Goal: Find specific page/section: Find specific page/section

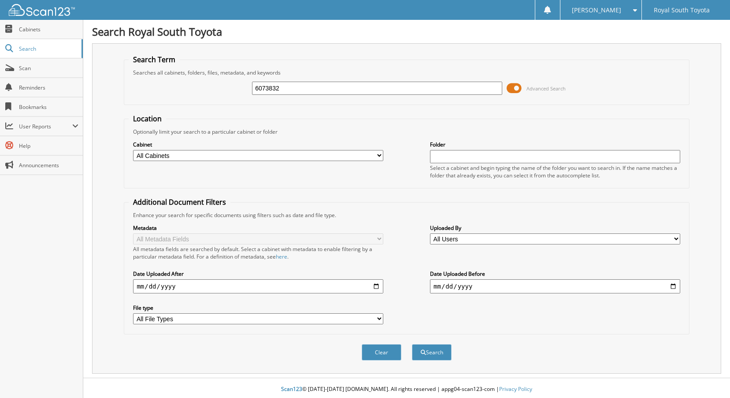
type input "6073832"
click at [412, 344] on button "Search" at bounding box center [432, 352] width 40 height 16
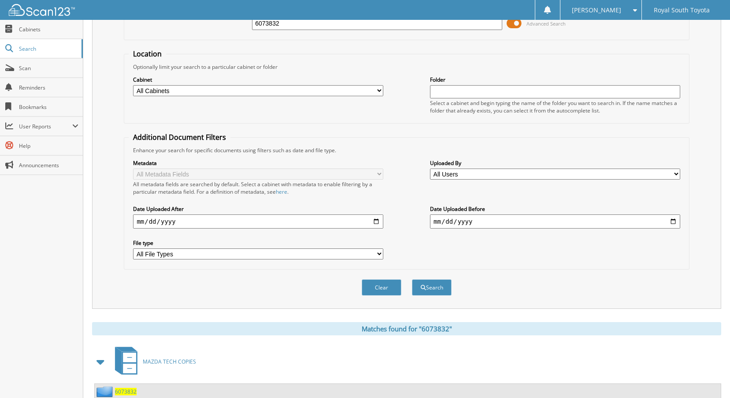
scroll to position [144, 0]
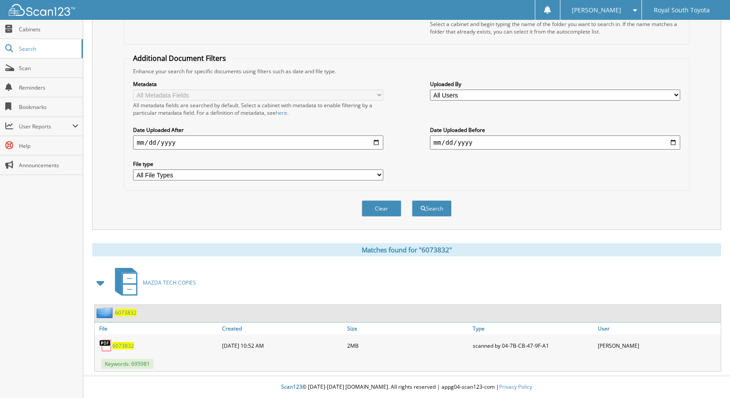
click at [126, 342] on span "6073832" at bounding box center [123, 345] width 22 height 7
